Goal: Communication & Community: Answer question/provide support

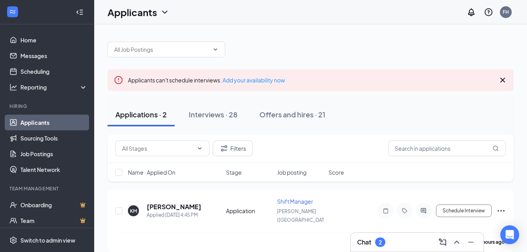
click at [370, 239] on h3 "Chat" at bounding box center [364, 242] width 14 height 9
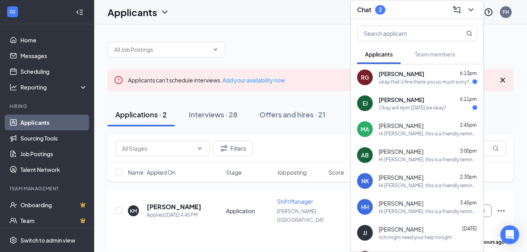
click at [421, 111] on div "[PERSON_NAME] 6:11pm Okay will 6pm [DATE] be okay?" at bounding box center [417, 103] width 133 height 26
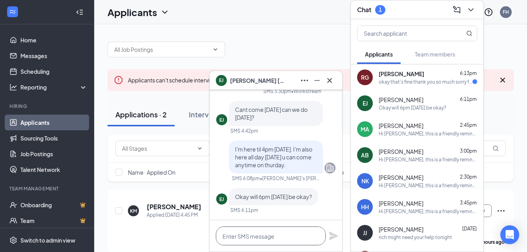
click at [274, 231] on textarea at bounding box center [271, 235] width 110 height 19
type textarea "Yes see you then!"
click at [334, 233] on icon "Plane" at bounding box center [333, 235] width 9 height 9
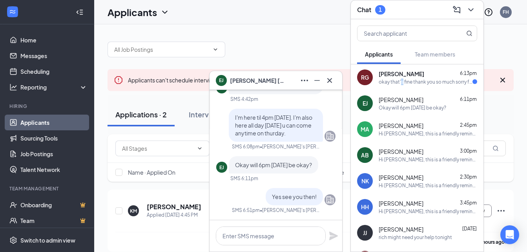
click at [402, 82] on div "okay that's fine thank you so much sorry for the inconvenience" at bounding box center [425, 81] width 94 height 7
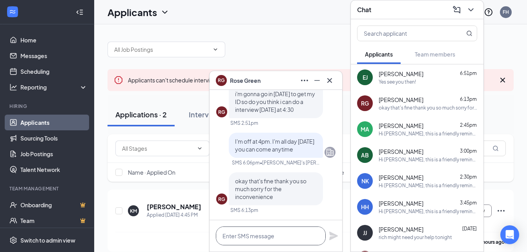
click at [290, 237] on textarea at bounding box center [271, 235] width 110 height 19
type textarea "No problem"
click at [337, 232] on icon "Plane" at bounding box center [333, 235] width 9 height 9
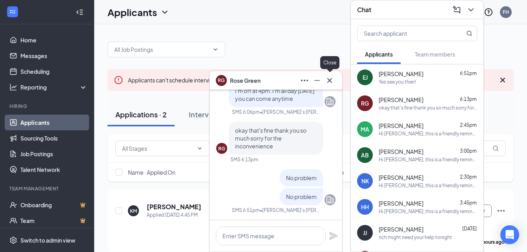
click at [329, 80] on icon "Cross" at bounding box center [329, 80] width 9 height 9
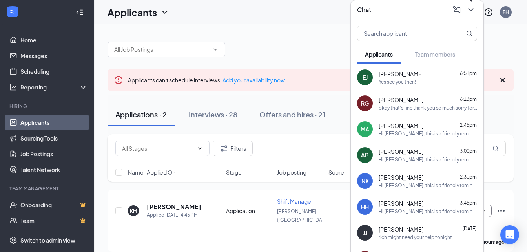
click at [474, 10] on icon "ChevronDown" at bounding box center [470, 9] width 9 height 9
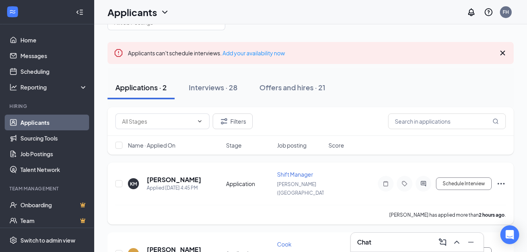
scroll to position [62, 0]
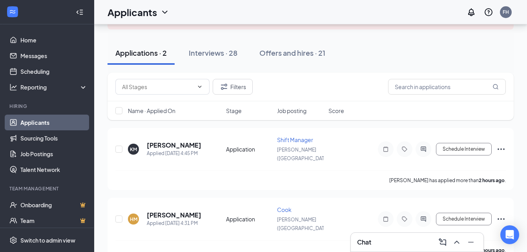
click at [450, 236] on button at bounding box center [456, 242] width 13 height 13
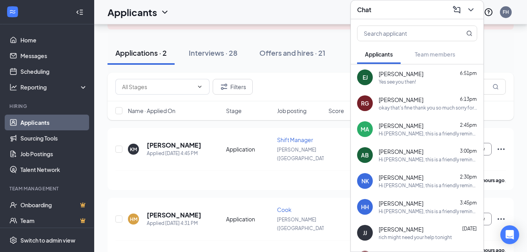
click at [380, 9] on div "Chat" at bounding box center [417, 10] width 120 height 12
